Goal: Transaction & Acquisition: Purchase product/service

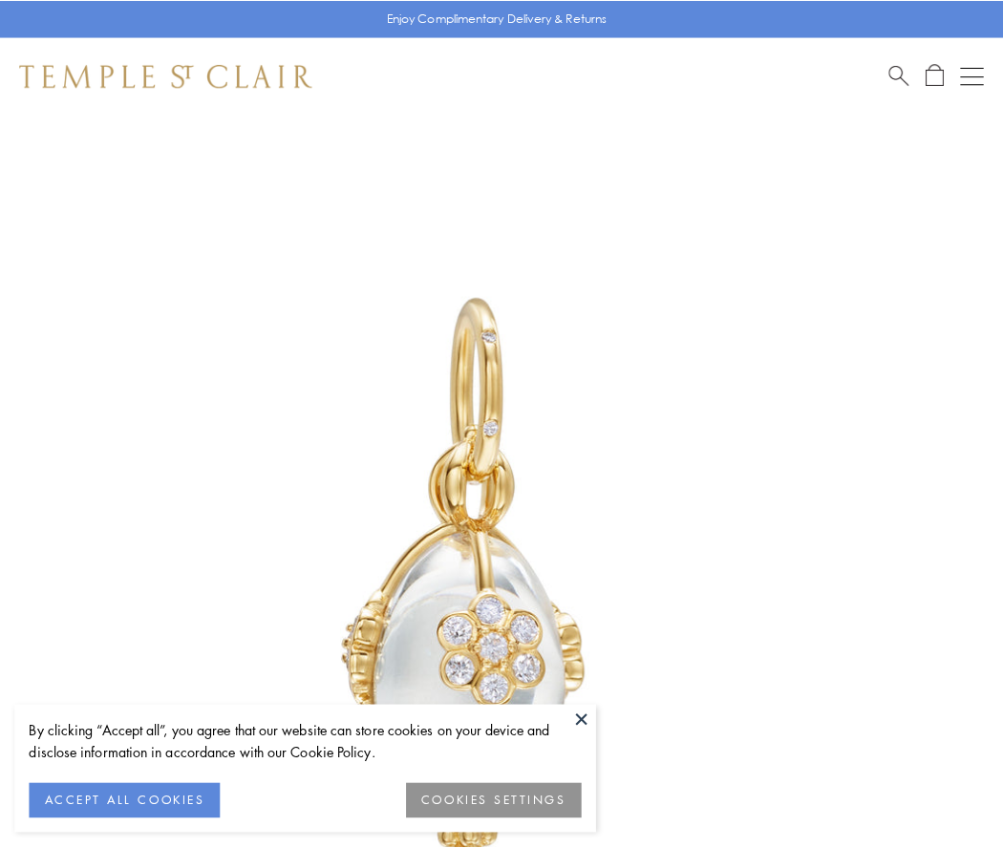
scroll to position [38, 0]
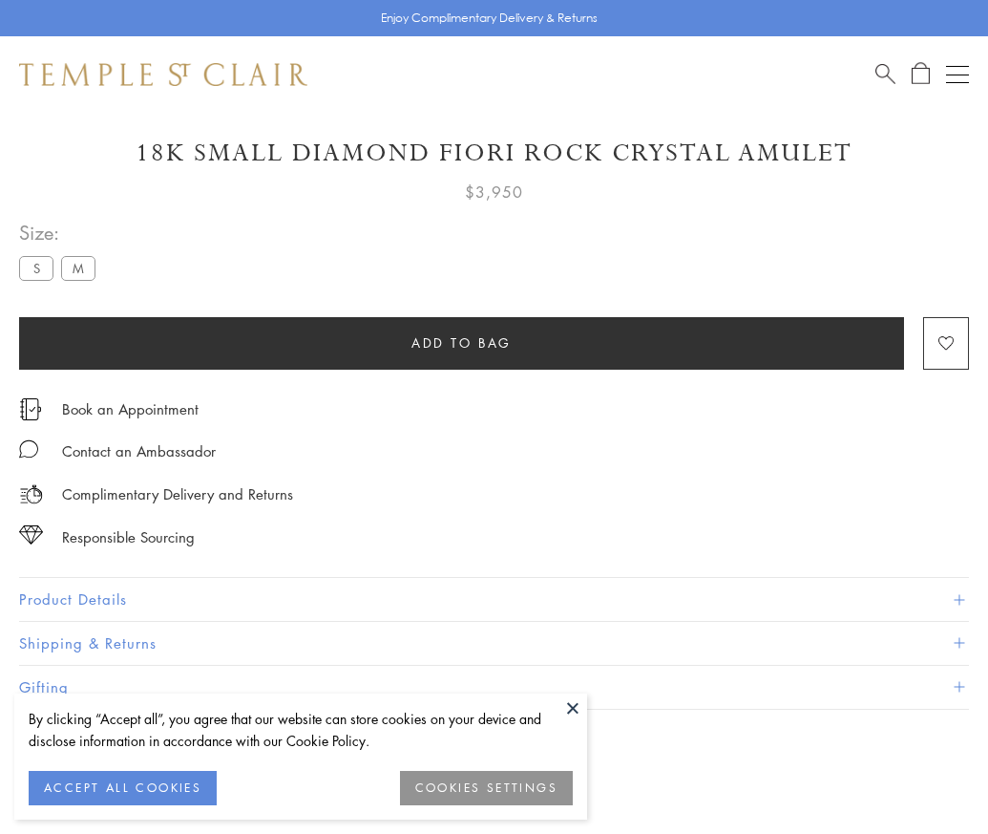
click at [461, 342] on span "Add to bag" at bounding box center [462, 342] width 100 height 21
